Goal: Transaction & Acquisition: Subscribe to service/newsletter

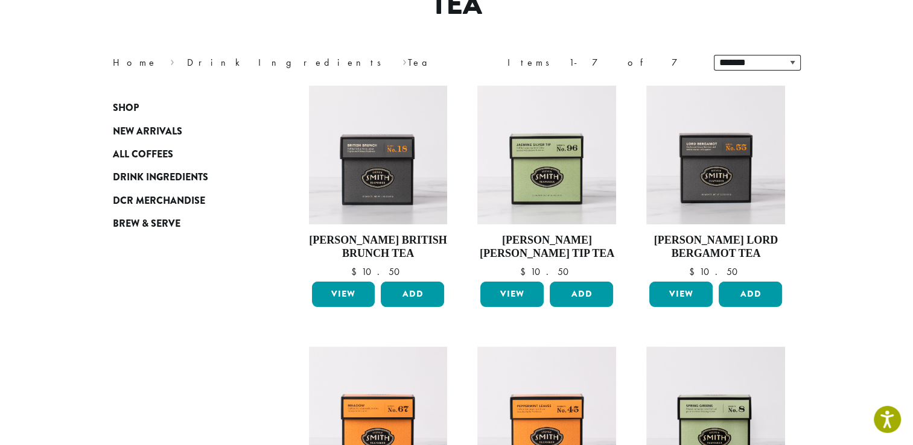
scroll to position [109, 0]
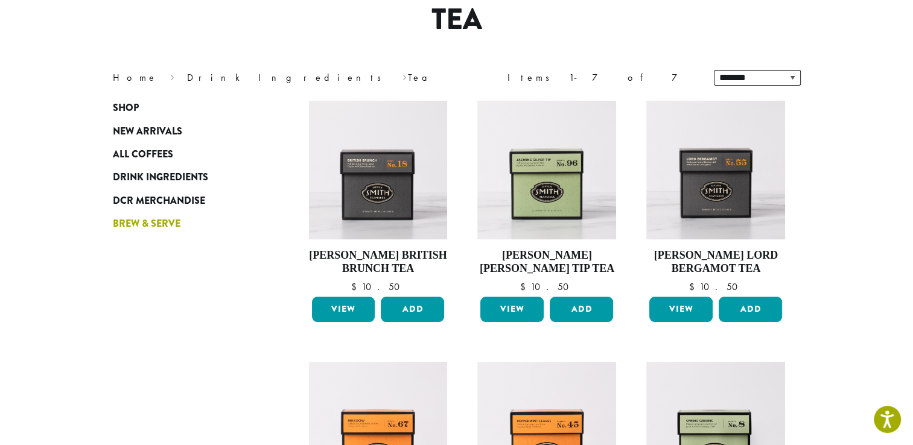
click at [173, 221] on span "Brew & Serve" at bounding box center [147, 224] width 68 height 15
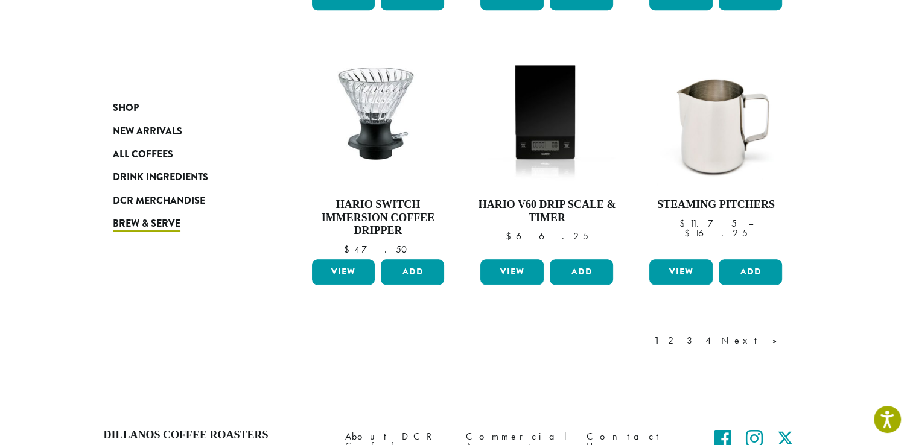
scroll to position [1075, 0]
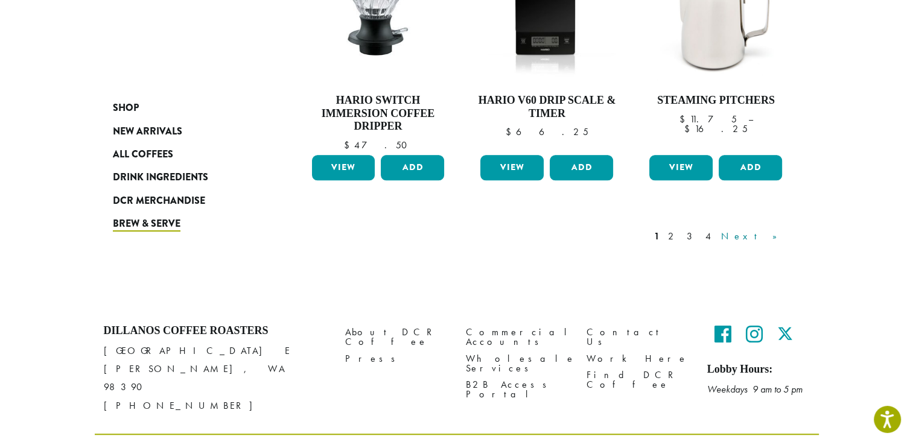
click at [772, 229] on link "Next »" at bounding box center [753, 236] width 69 height 14
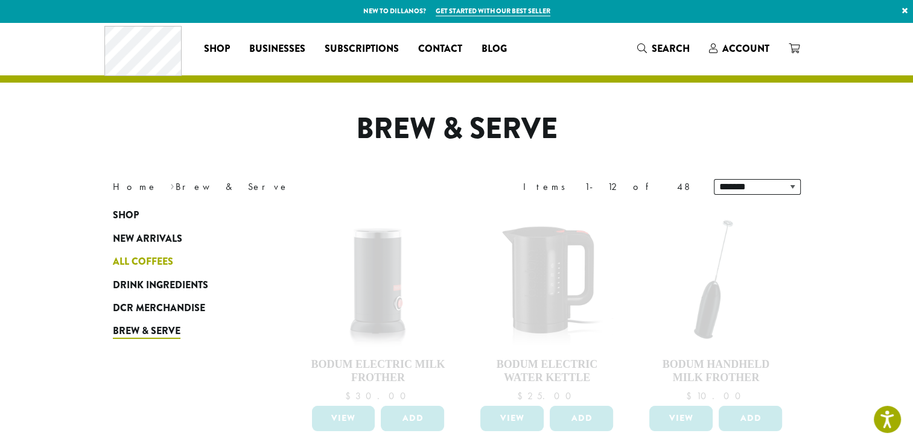
click at [141, 262] on span "All Coffees" at bounding box center [143, 262] width 60 height 15
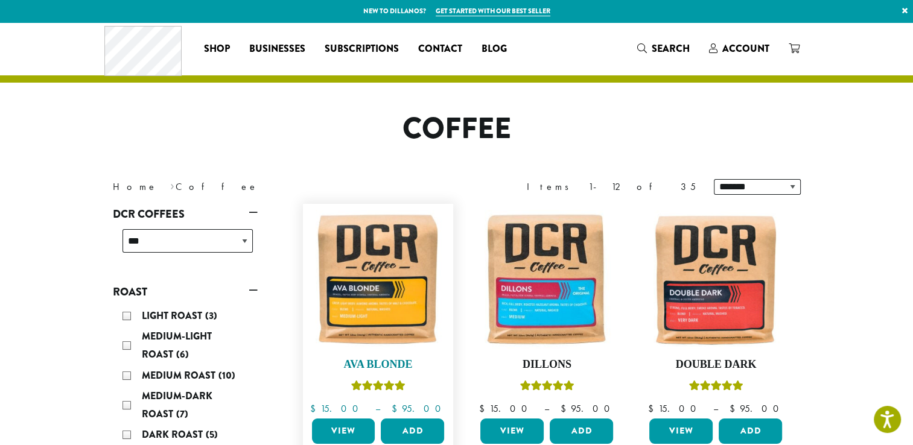
click at [370, 249] on img at bounding box center [377, 279] width 139 height 139
click at [340, 48] on span "Subscriptions" at bounding box center [362, 49] width 74 height 15
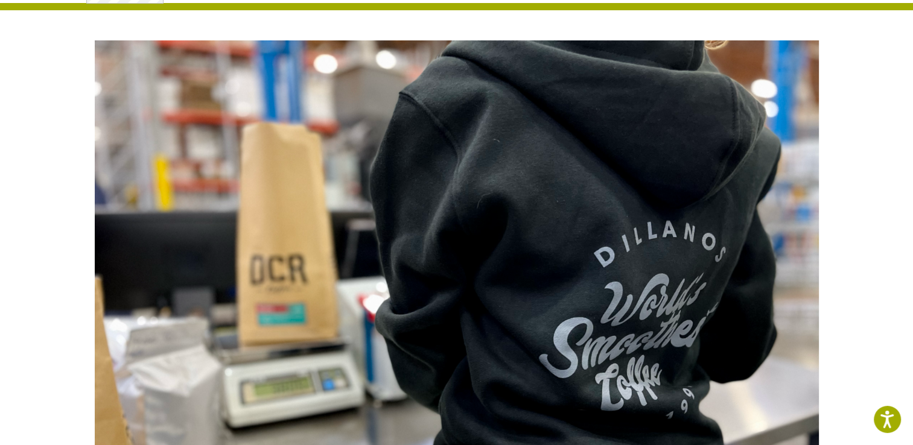
scroll to position [241, 0]
